Goal: Information Seeking & Learning: Learn about a topic

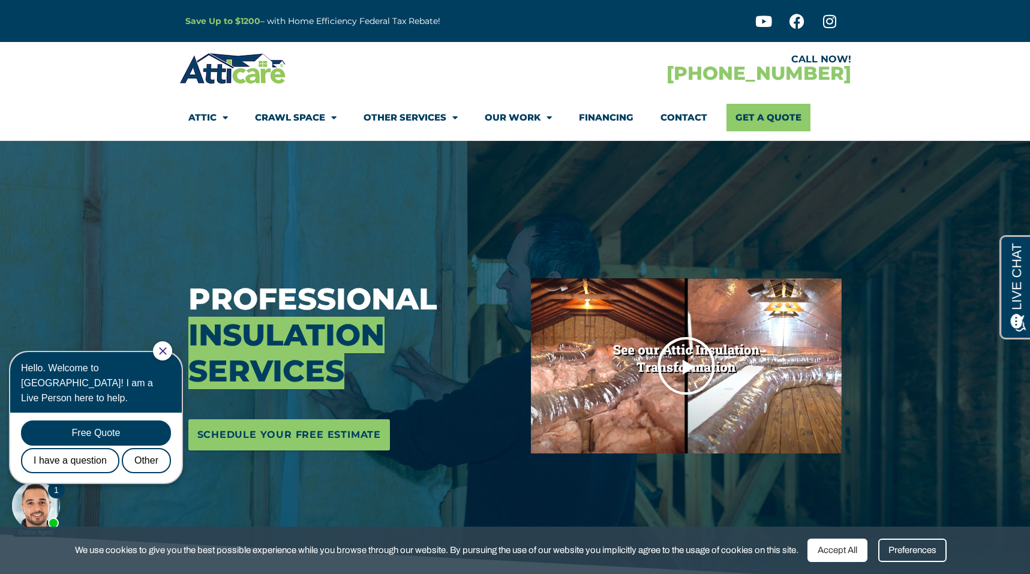
click at [622, 415] on img at bounding box center [686, 365] width 311 height 175
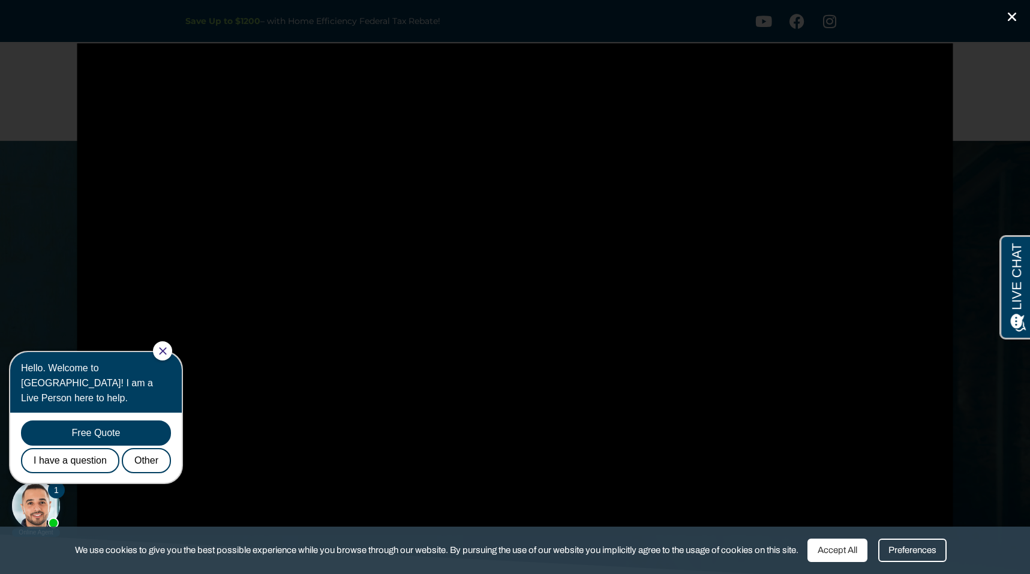
click at [1012, 16] on icon "Close (Esc)" at bounding box center [1012, 17] width 12 height 12
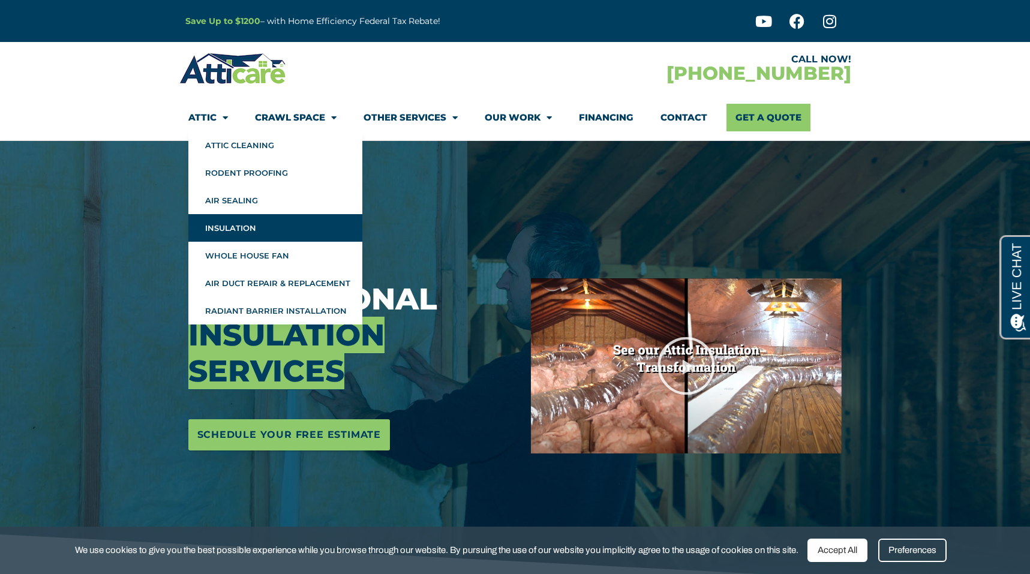
click at [248, 226] on link "Insulation" at bounding box center [275, 228] width 174 height 28
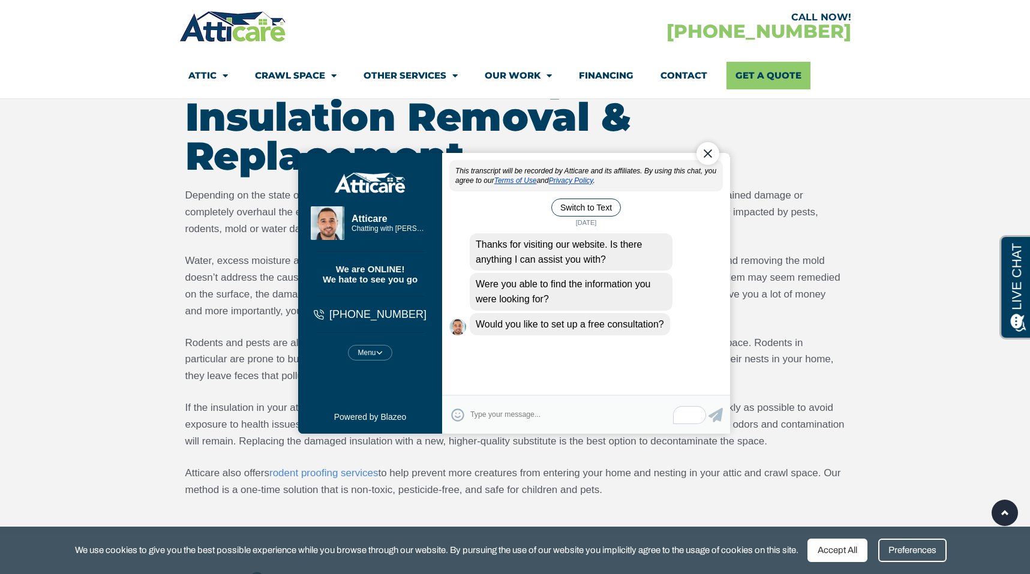
scroll to position [1765, 0]
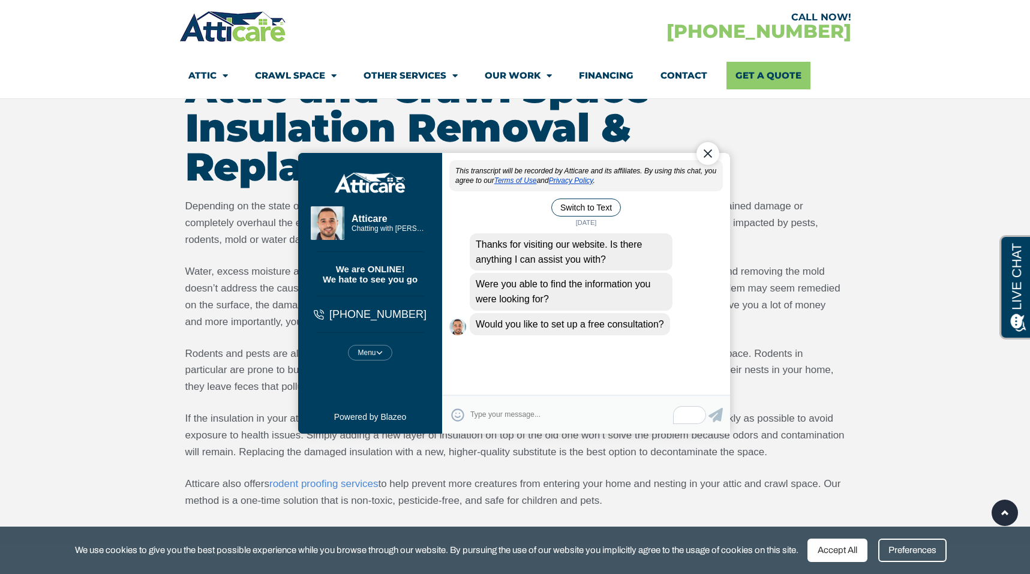
click at [707, 156] on div "Close Chat" at bounding box center [707, 153] width 23 height 23
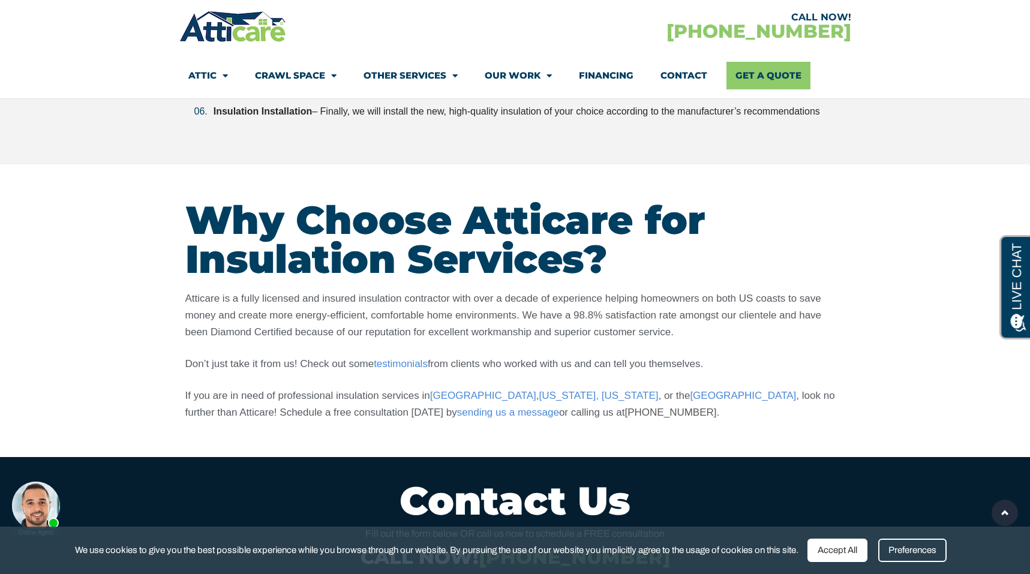
scroll to position [3203, 0]
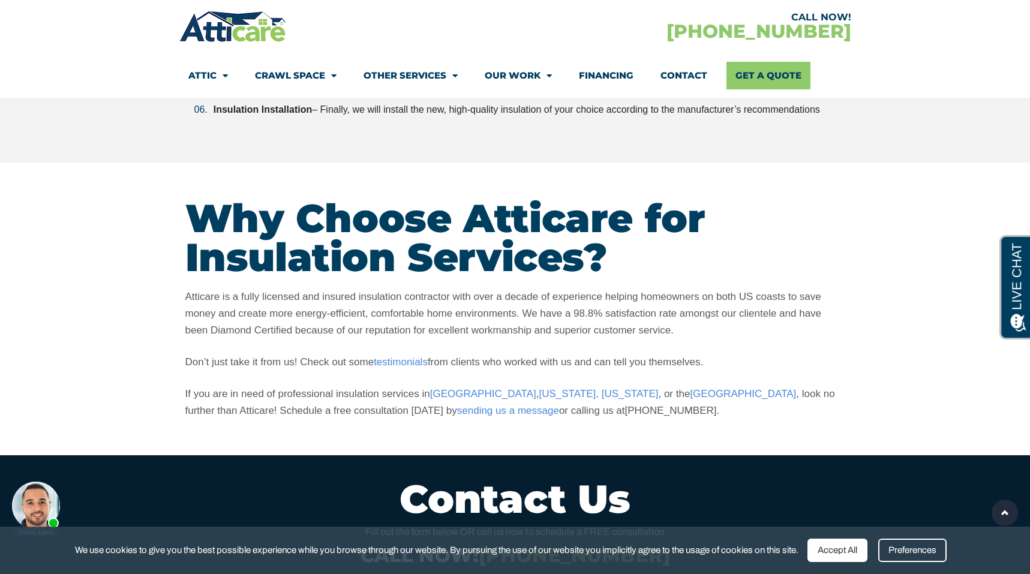
click at [930, 549] on div "Preferences" at bounding box center [913, 550] width 68 height 23
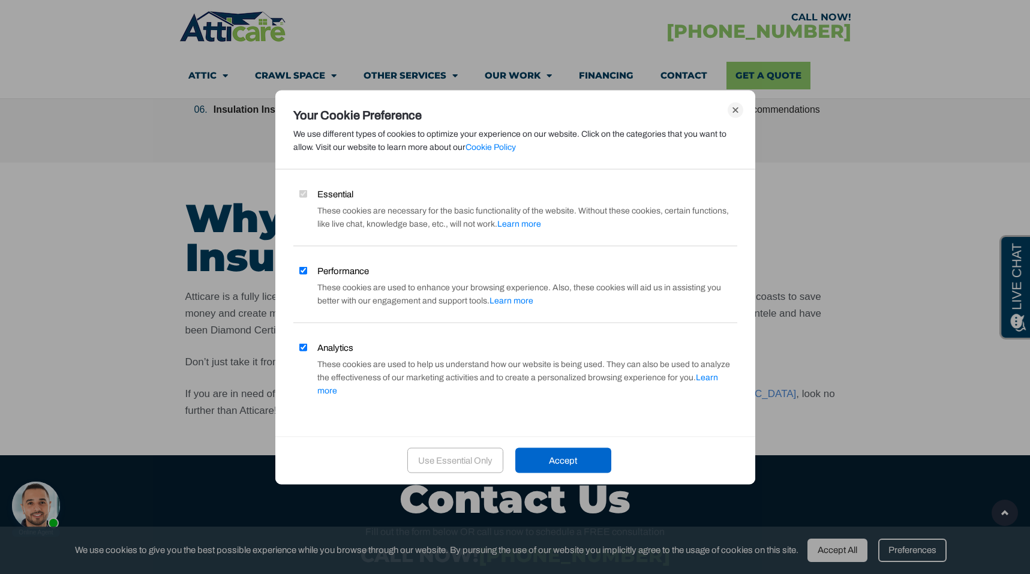
click at [738, 113] on icon at bounding box center [736, 110] width 16 height 16
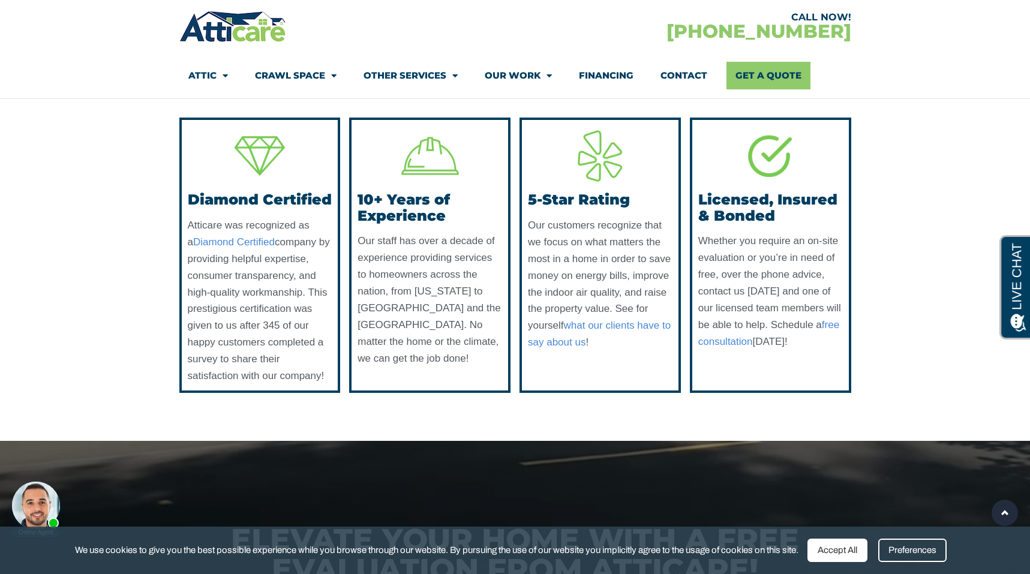
scroll to position [4973, 0]
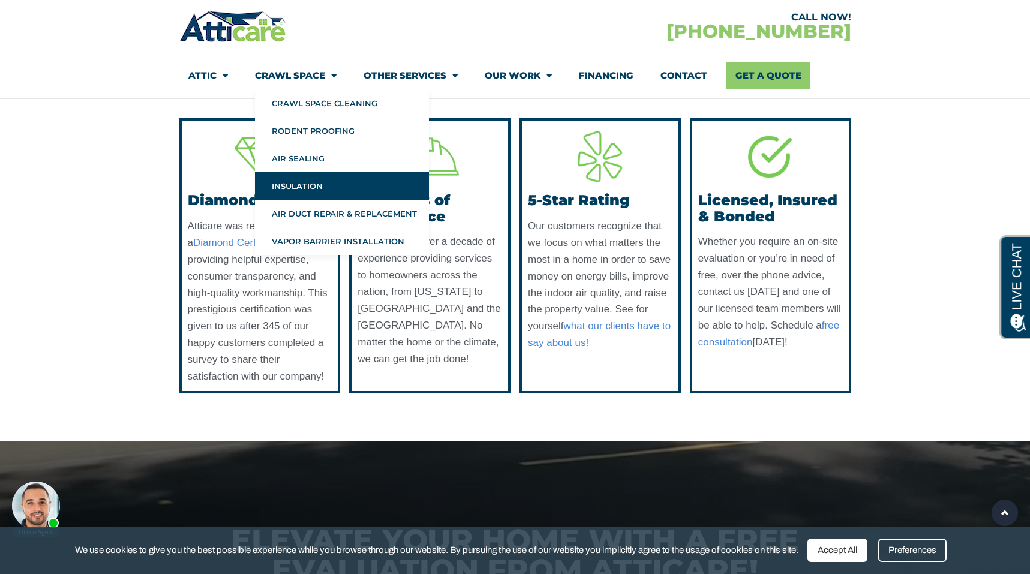
click at [120, 132] on section "Diamond Certified Atticare was recognized as a Diamond Certified company by pro…" at bounding box center [515, 255] width 1030 height 311
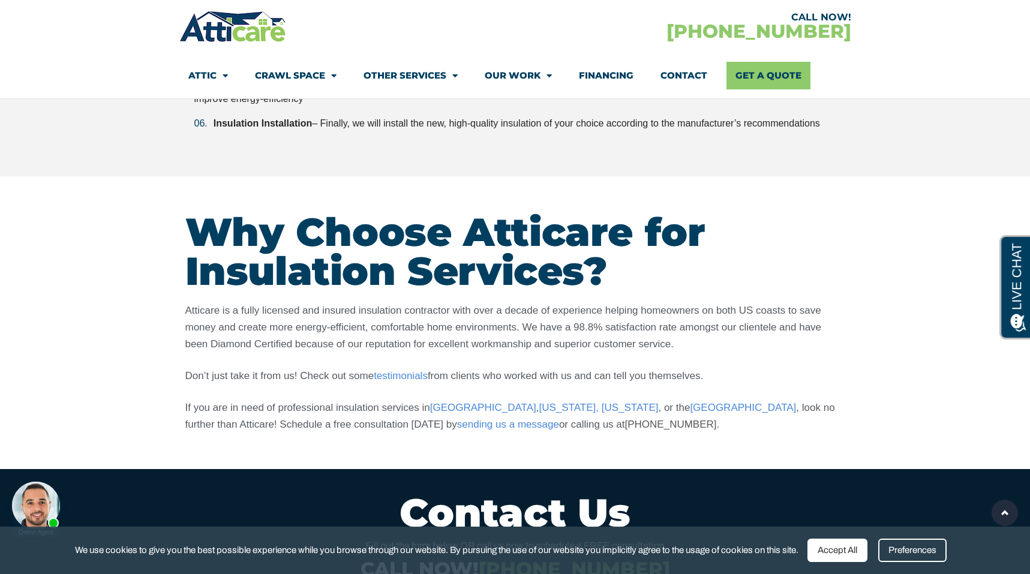
scroll to position [3187, 0]
